Goal: Find specific page/section

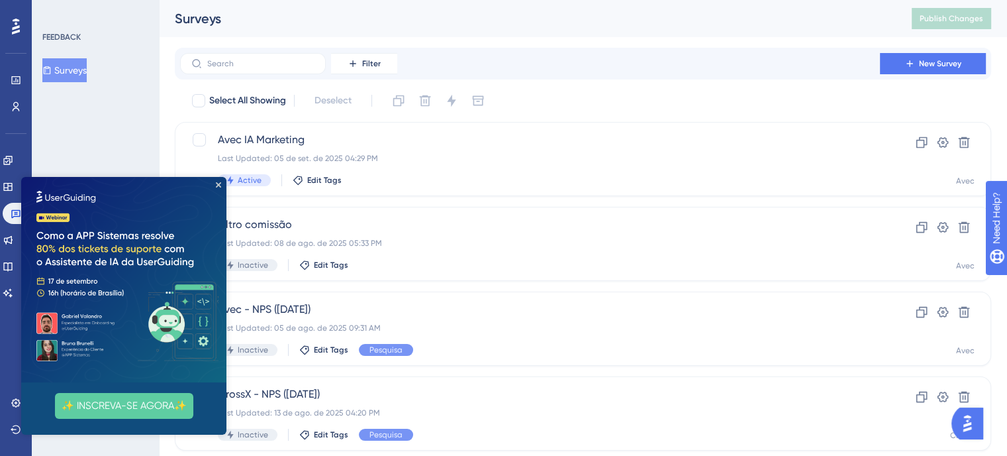
click at [217, 181] on img at bounding box center [123, 279] width 205 height 205
drag, startPoint x: 218, startPoint y: 181, endPoint x: 21, endPoint y: 342, distance: 253.7
click at [218, 182] on icon "Close Preview" at bounding box center [218, 184] width 5 height 5
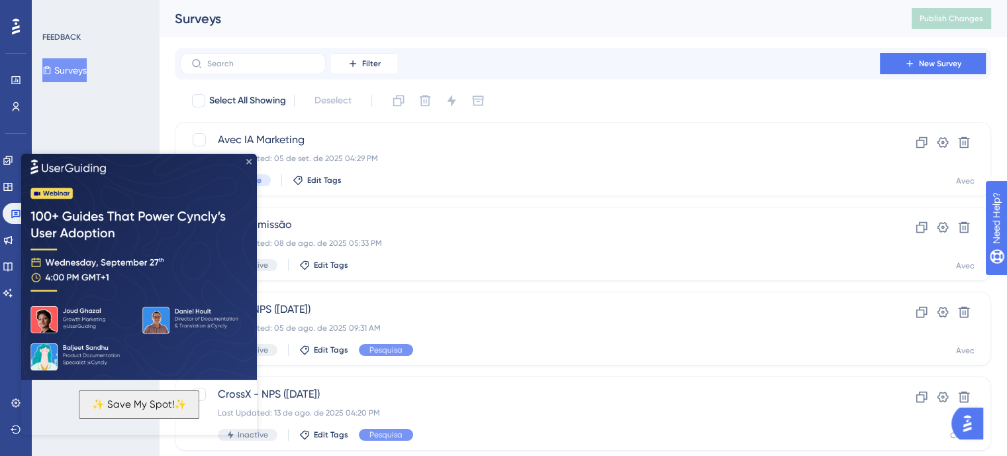
drag, startPoint x: 248, startPoint y: 162, endPoint x: 703, endPoint y: 375, distance: 503.1
click at [248, 162] on icon "Close Preview" at bounding box center [248, 161] width 5 height 5
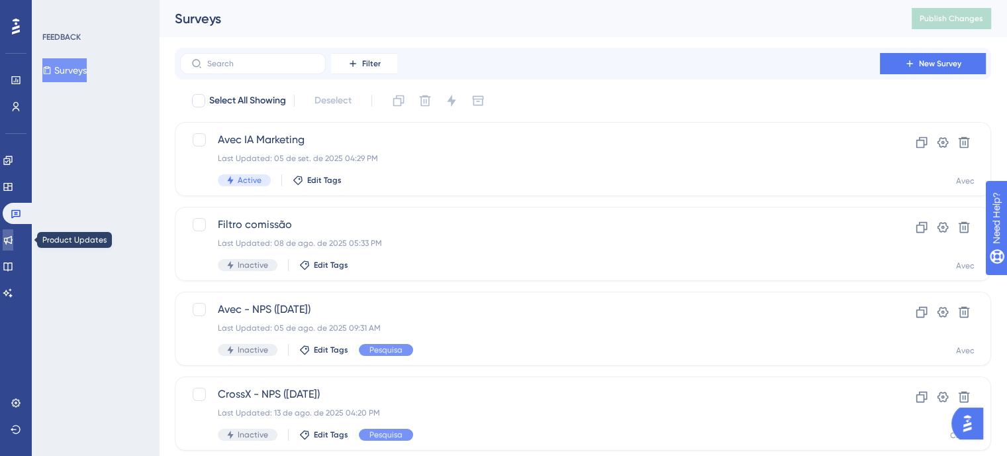
click at [3, 238] on link at bounding box center [8, 239] width 11 height 21
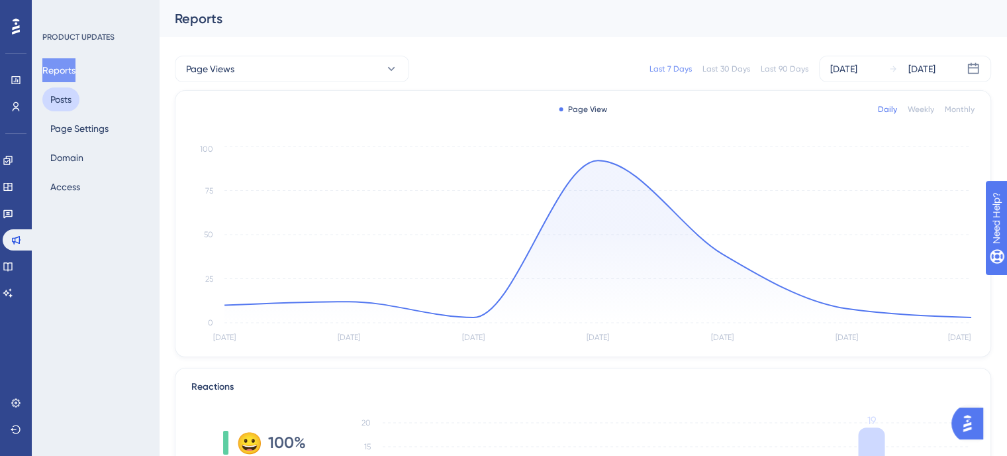
click at [63, 100] on button "Posts" at bounding box center [60, 99] width 37 height 24
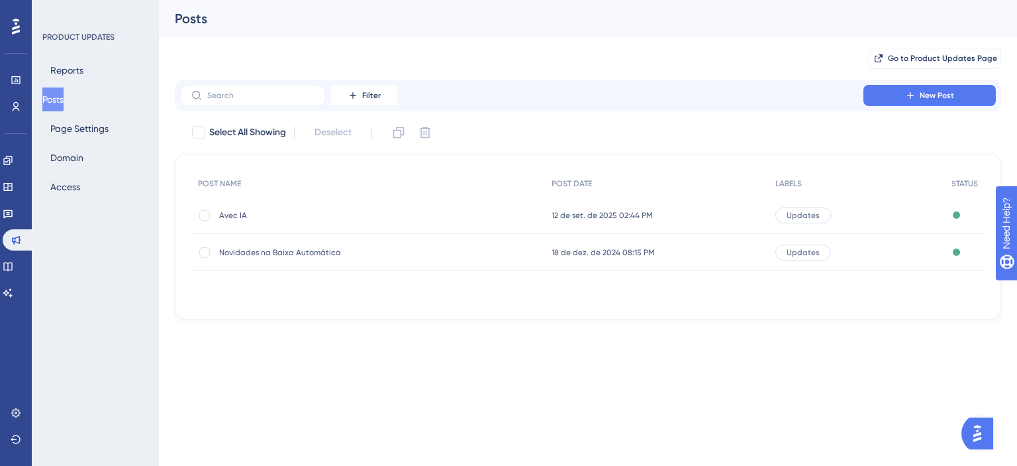
click at [73, 55] on div "PRODUCT UPDATES Reports Posts Page Settings Domain Access" at bounding box center [95, 115] width 107 height 167
click at [73, 59] on button "Reports" at bounding box center [66, 70] width 49 height 24
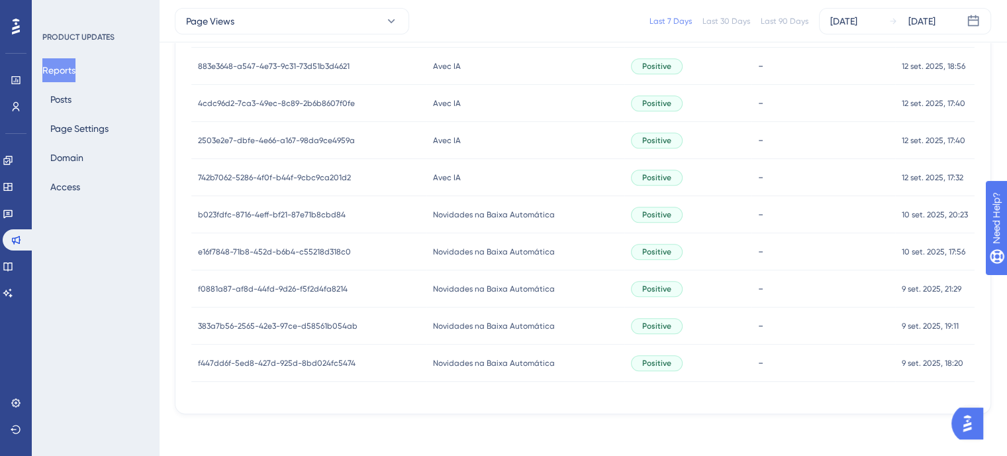
scroll to position [315, 0]
